Goal: Book appointment/travel/reservation

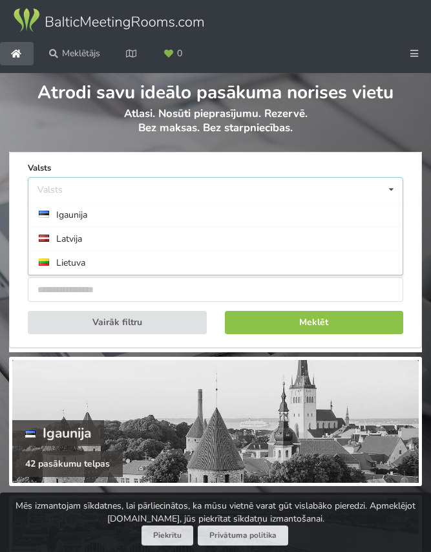
click at [80, 251] on div "Latvija" at bounding box center [215, 239] width 374 height 24
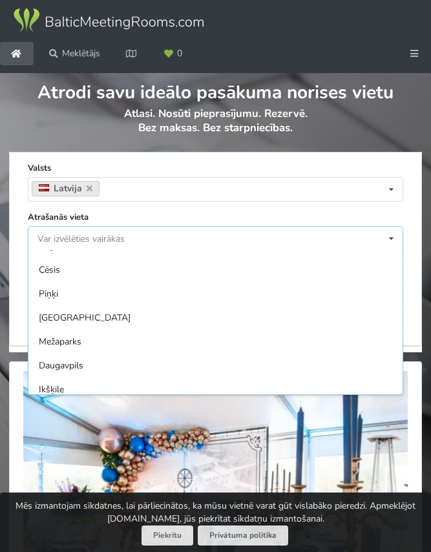
scroll to position [508, 0]
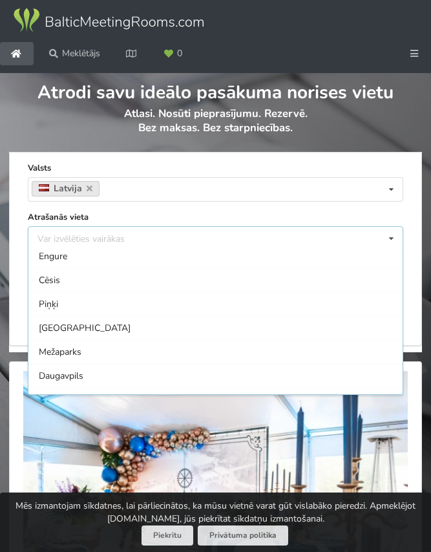
click at [328, 292] on div "Cēsis" at bounding box center [215, 280] width 374 height 24
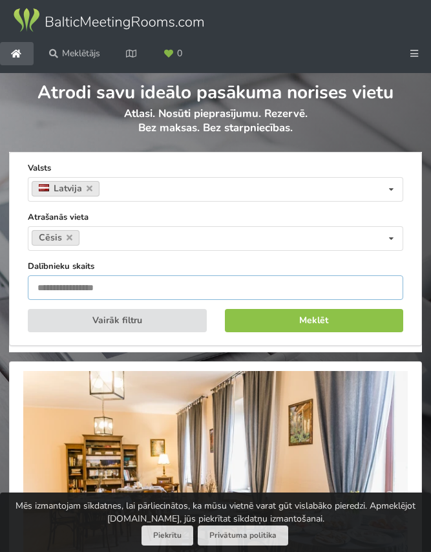
click at [308, 300] on input "number" at bounding box center [216, 287] width 376 height 25
type input "**"
click at [327, 332] on button "Meklēt" at bounding box center [314, 320] width 179 height 23
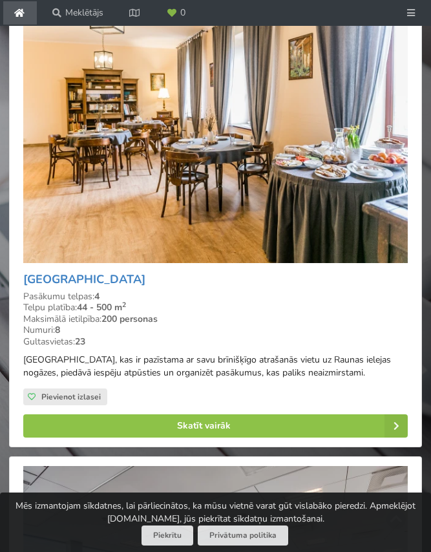
scroll to position [363, 0]
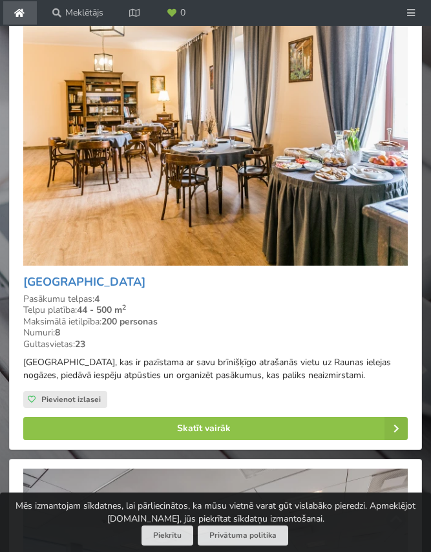
click at [376, 440] on link "Skatīt vairāk" at bounding box center [215, 428] width 385 height 23
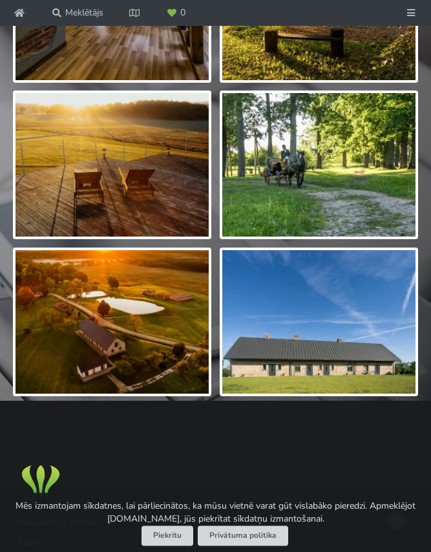
scroll to position [1932, 0]
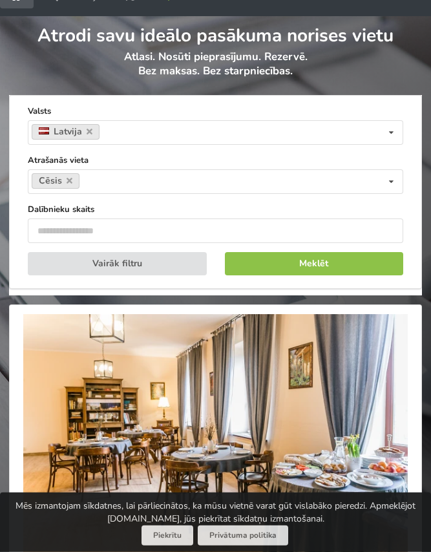
scroll to position [48, 0]
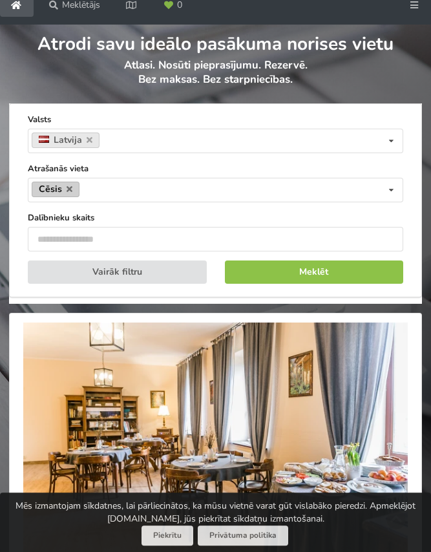
click at [74, 197] on link "Cēsis" at bounding box center [56, 190] width 48 height 16
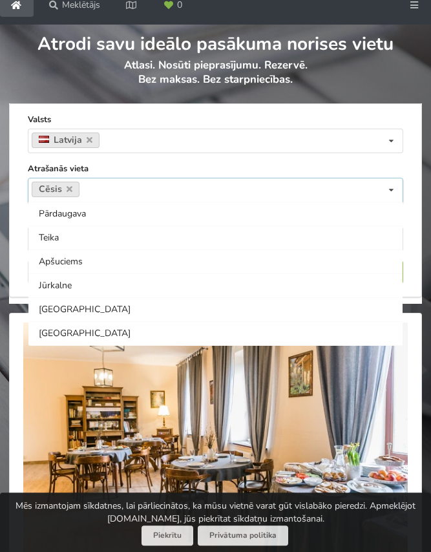
scroll to position [622, 0]
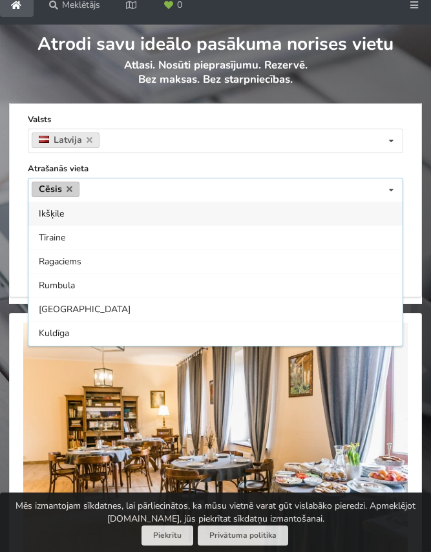
click at [73, 197] on link "Cēsis" at bounding box center [56, 190] width 48 height 16
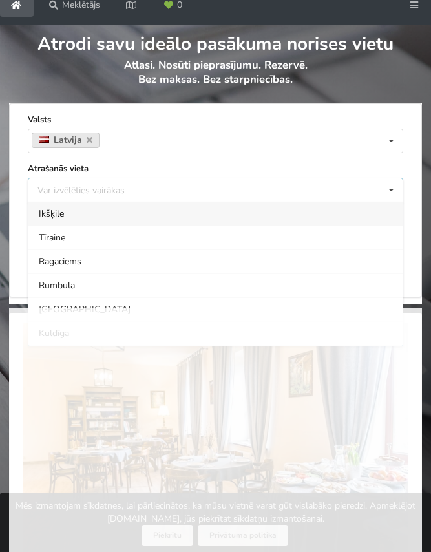
click at [70, 202] on div "Var izvēlēties vairākas Pārdaugava Teika Apšuciems Jūrkalne Mārupes novads Rīga…" at bounding box center [216, 190] width 376 height 25
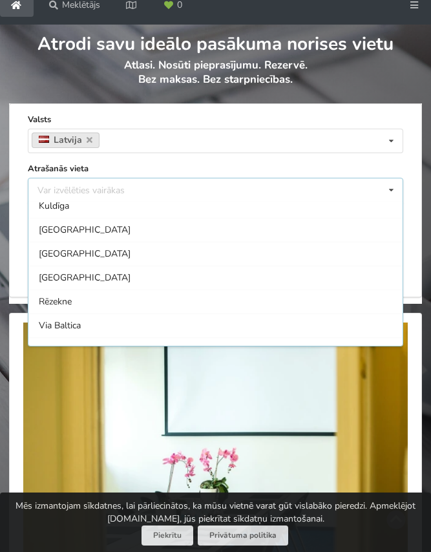
scroll to position [751, 0]
click at [81, 264] on div "[GEOGRAPHIC_DATA]" at bounding box center [215, 253] width 374 height 24
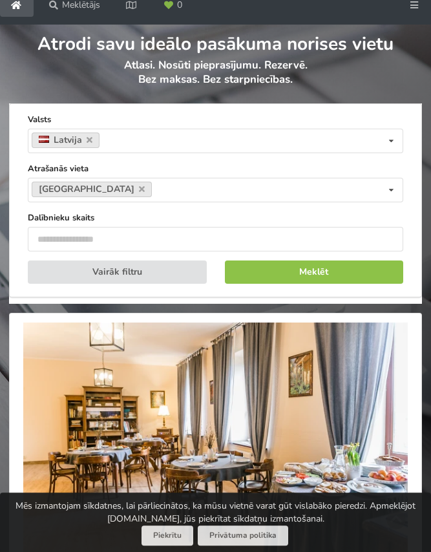
click at [358, 284] on button "Meklēt" at bounding box center [314, 272] width 179 height 23
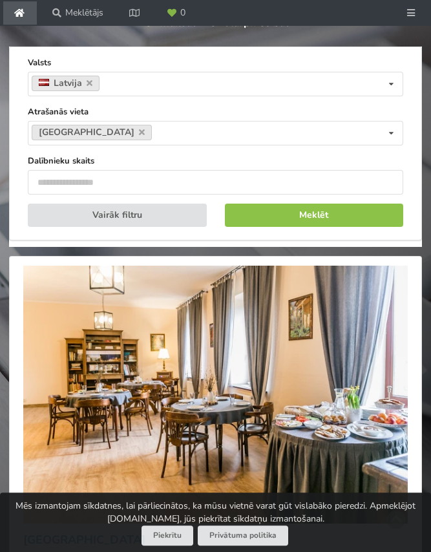
scroll to position [66, 0]
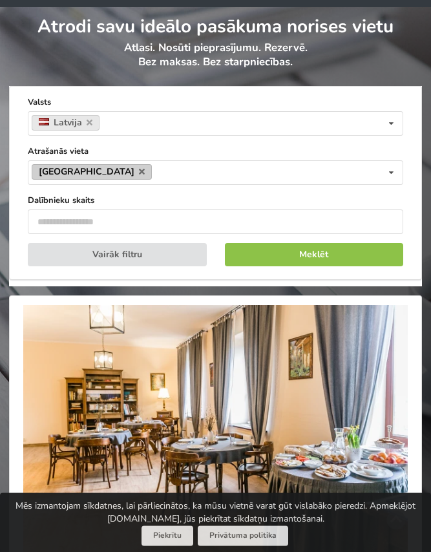
click at [105, 180] on link "[GEOGRAPHIC_DATA]" at bounding box center [92, 172] width 120 height 16
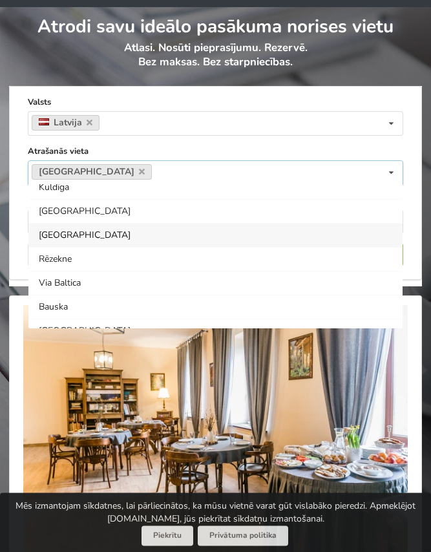
scroll to position [790, 0]
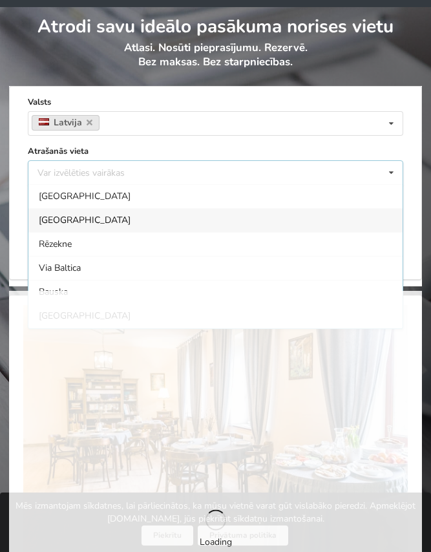
click at [102, 185] on div "Var izvēlēties vairākas Pārdaugava Teika Apšuciems Jūrkalne Mārupes novads Rīga…" at bounding box center [216, 172] width 376 height 25
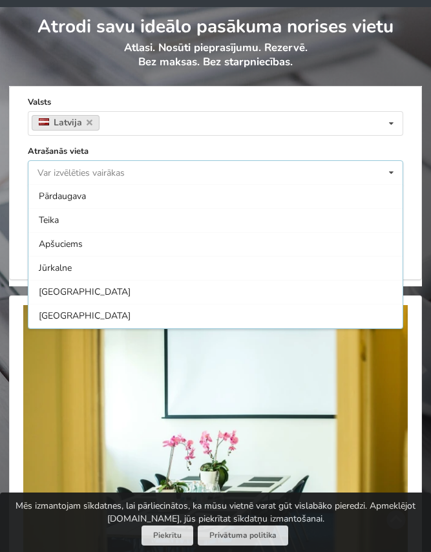
scroll to position [813, 0]
click at [392, 185] on icon at bounding box center [391, 173] width 19 height 24
click at [95, 281] on div "Kocēnu pagasts" at bounding box center [215, 269] width 374 height 24
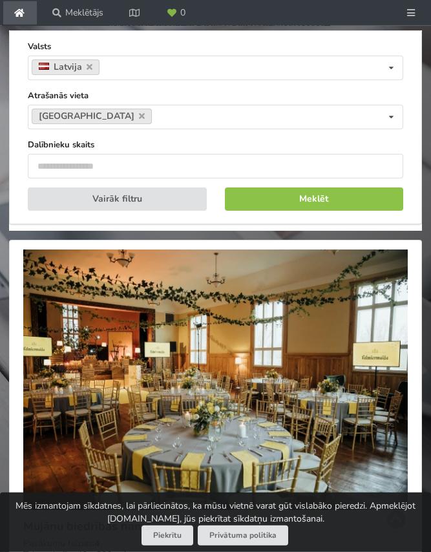
scroll to position [107, 0]
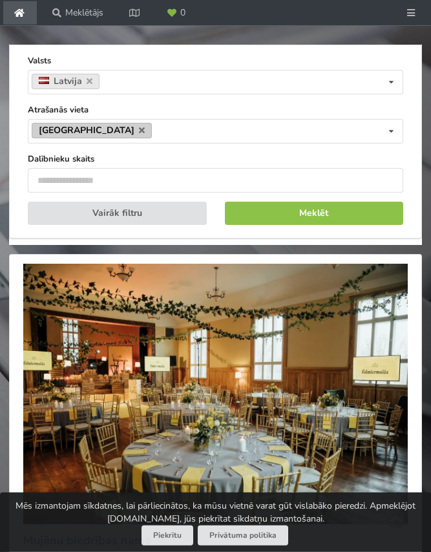
click at [116, 138] on link "Kocēnu pagasts" at bounding box center [92, 131] width 120 height 16
click at [117, 138] on link "Kocēnu pagasts" at bounding box center [92, 131] width 120 height 16
click at [420, 154] on div "Meklētājs Notīrīt Valsts Latvija Valsts Igaunija Latvija Lietuva Atrašanās viet…" at bounding box center [215, 142] width 413 height 194
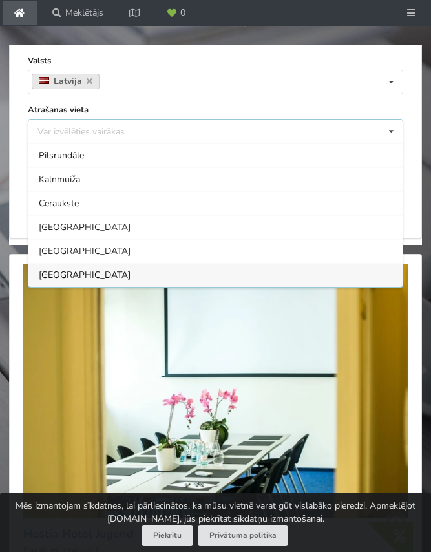
click at [111, 144] on div "Var izvēlēties vairākas Pārdaugava Teika Apšuciems Jūrkalne Mārupes novads Rīga…" at bounding box center [216, 131] width 376 height 25
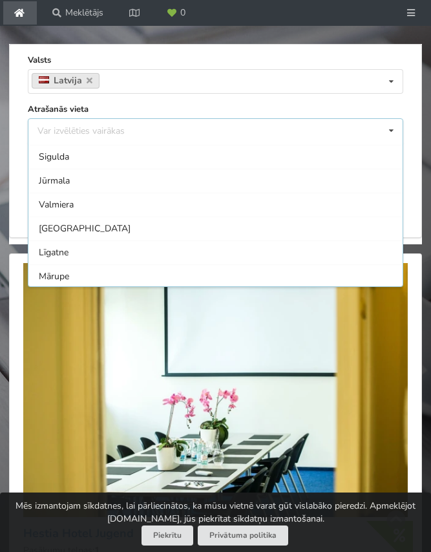
scroll to position [281, 0]
click at [68, 172] on div "Sigulda" at bounding box center [215, 160] width 374 height 24
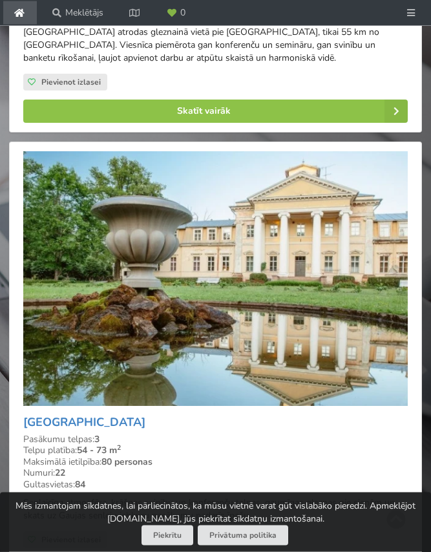
scroll to position [450, 0]
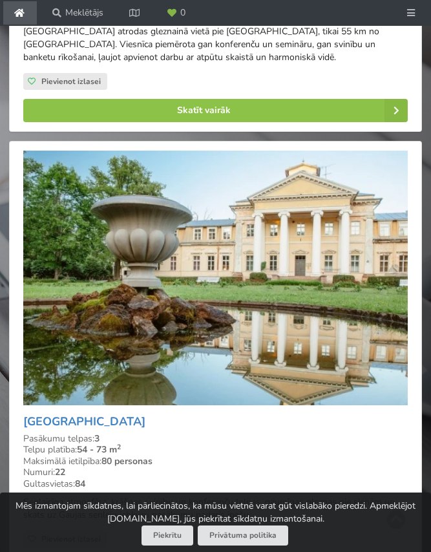
click at [371, 122] on link "Skatīt vairāk" at bounding box center [215, 110] width 385 height 23
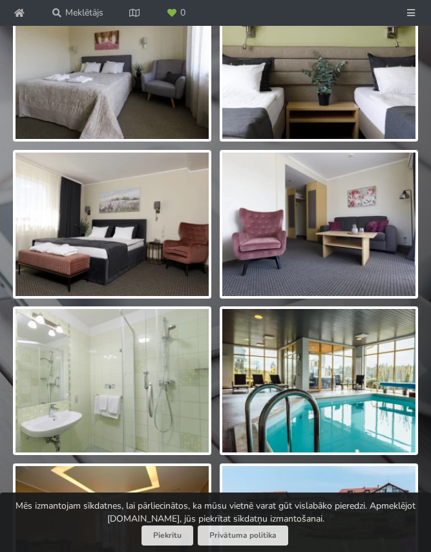
scroll to position [3205, 0]
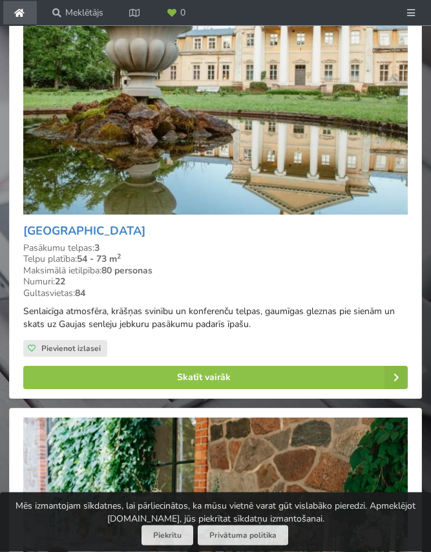
scroll to position [890, 0]
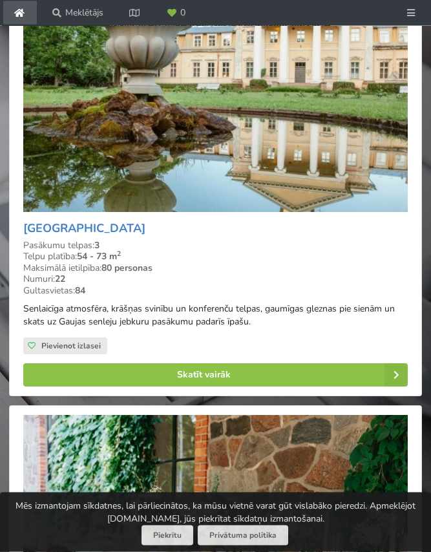
click at [369, 387] on link "Skatīt vairāk" at bounding box center [215, 374] width 385 height 23
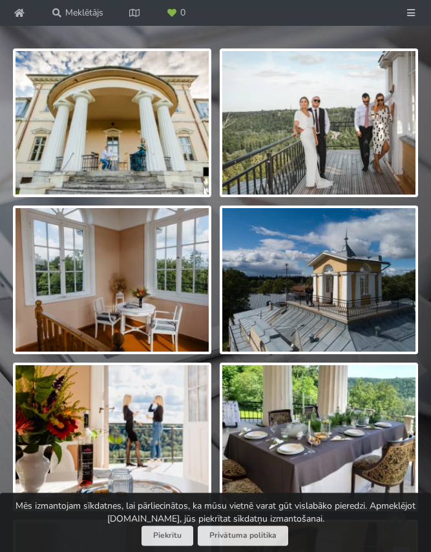
scroll to position [1007, 0]
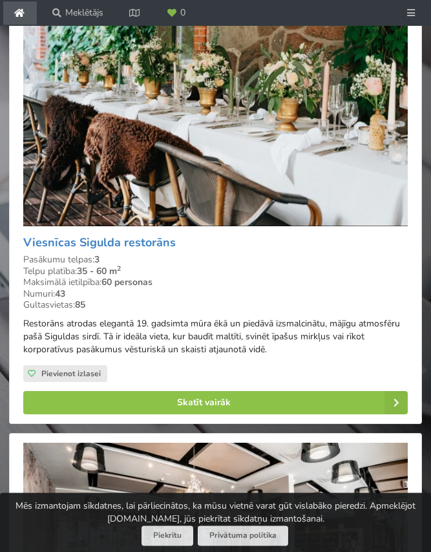
scroll to position [1340, 0]
click at [377, 414] on link "Skatīt vairāk" at bounding box center [215, 402] width 385 height 23
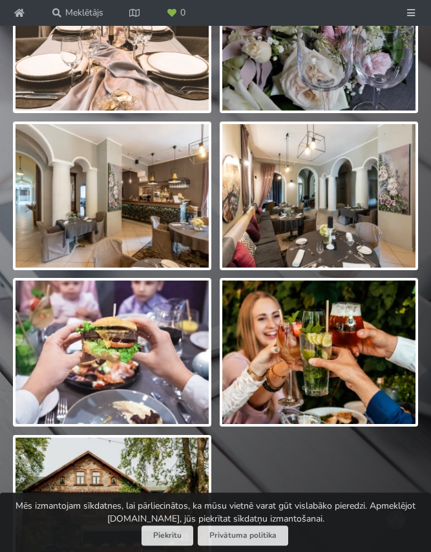
scroll to position [2427, 0]
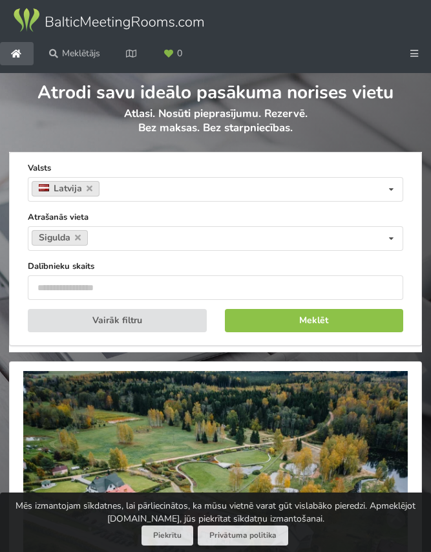
scroll to position [108, 0]
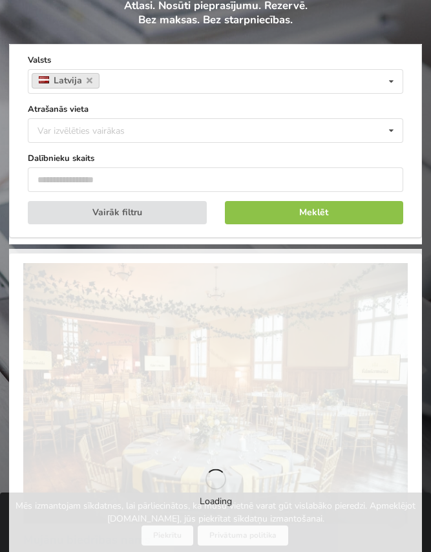
scroll to position [66, 0]
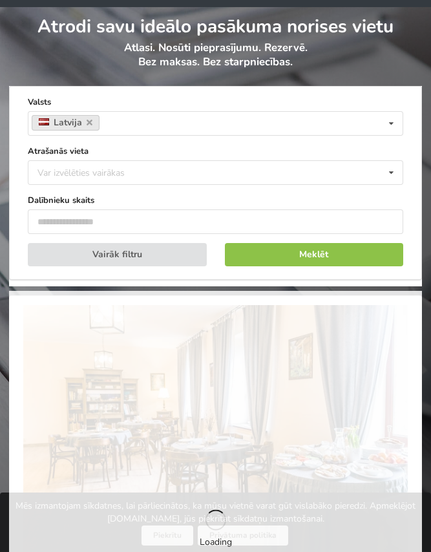
scroll to position [48, 0]
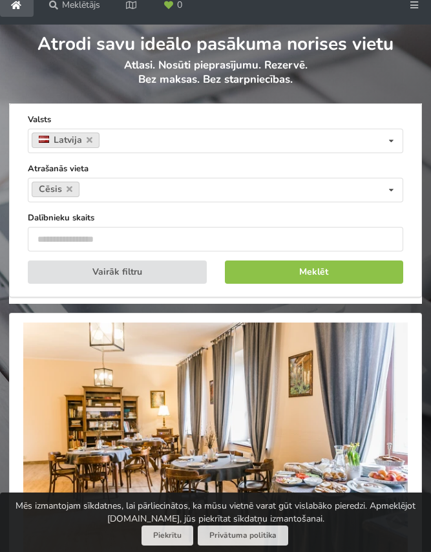
type input "*"
